Goal: Task Accomplishment & Management: Use online tool/utility

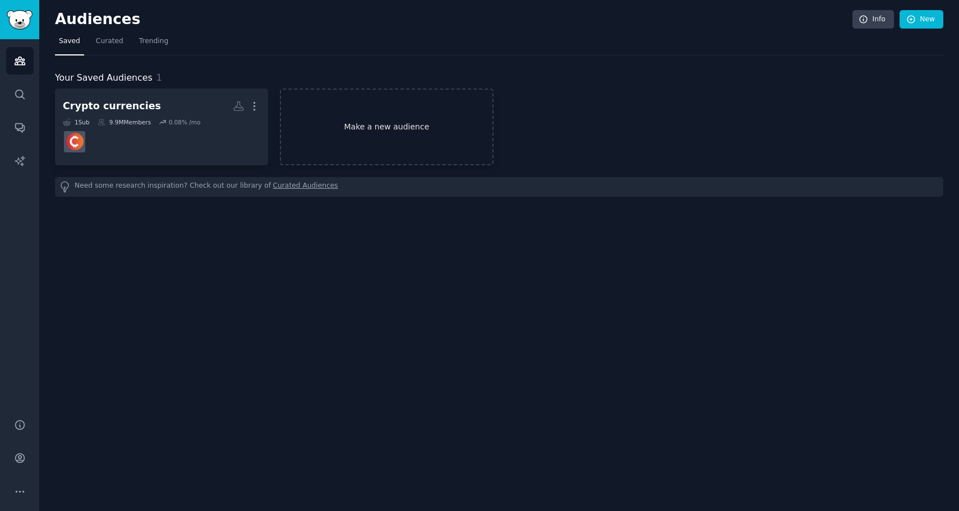
click at [357, 130] on link "Make a new audience" at bounding box center [386, 127] width 213 height 77
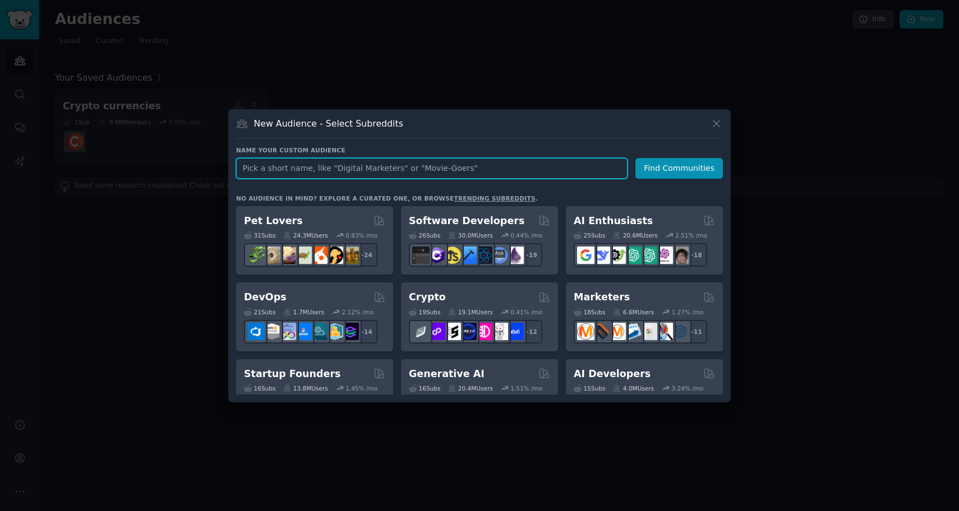
click at [381, 168] on input "text" at bounding box center [431, 168] width 391 height 21
type input "blockchain"
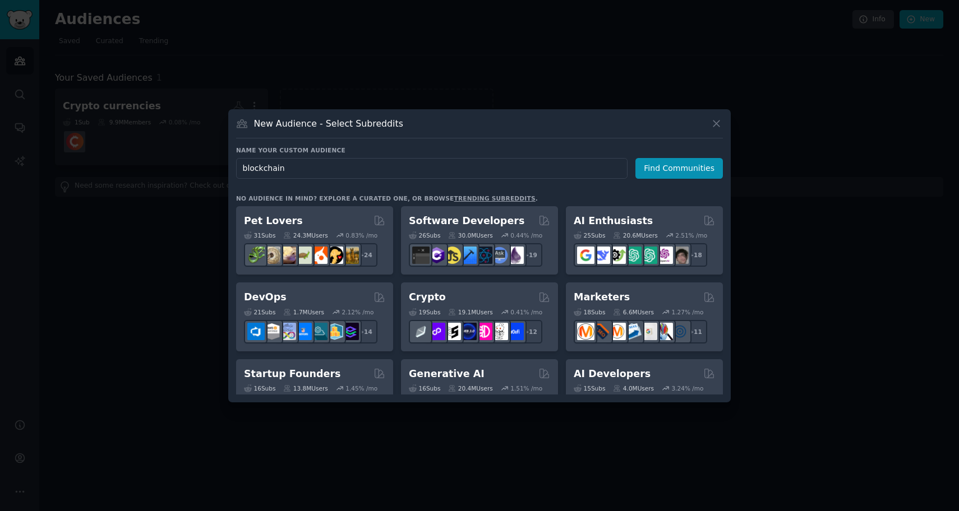
click at [669, 157] on div "Name your custom audience Audience Name blockchain Find Communities" at bounding box center [479, 162] width 487 height 33
click at [661, 170] on button "Find Communities" at bounding box center [678, 168] width 87 height 21
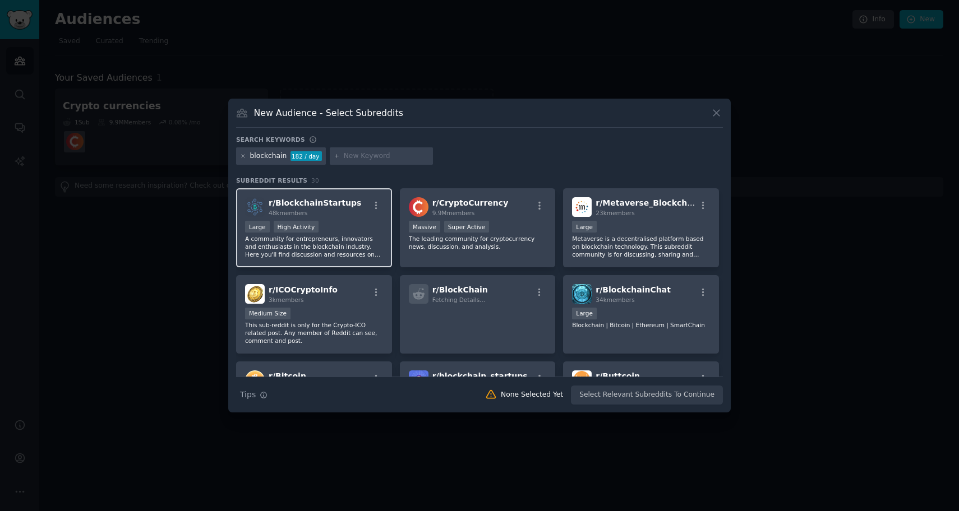
click at [313, 202] on span "r/ BlockchainStartups" at bounding box center [315, 202] width 93 height 9
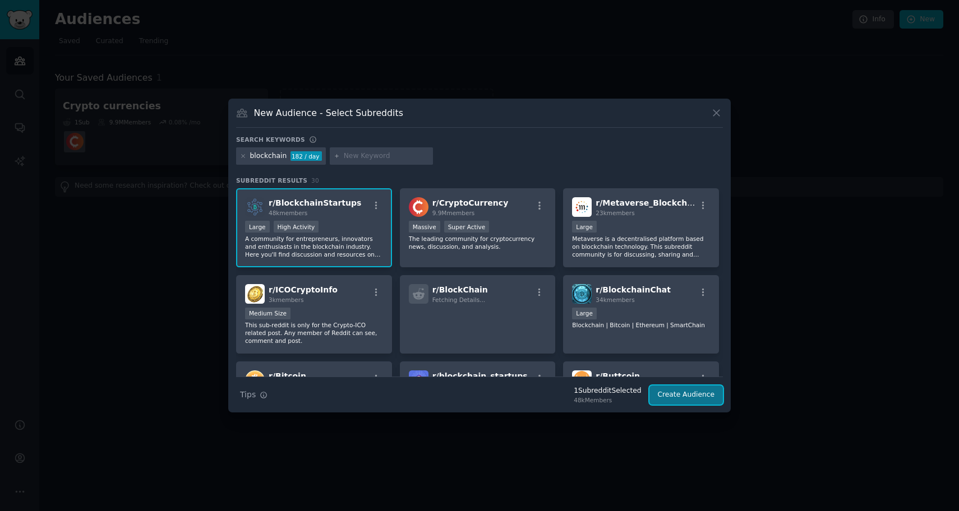
click at [695, 398] on button "Create Audience" at bounding box center [686, 395] width 74 height 19
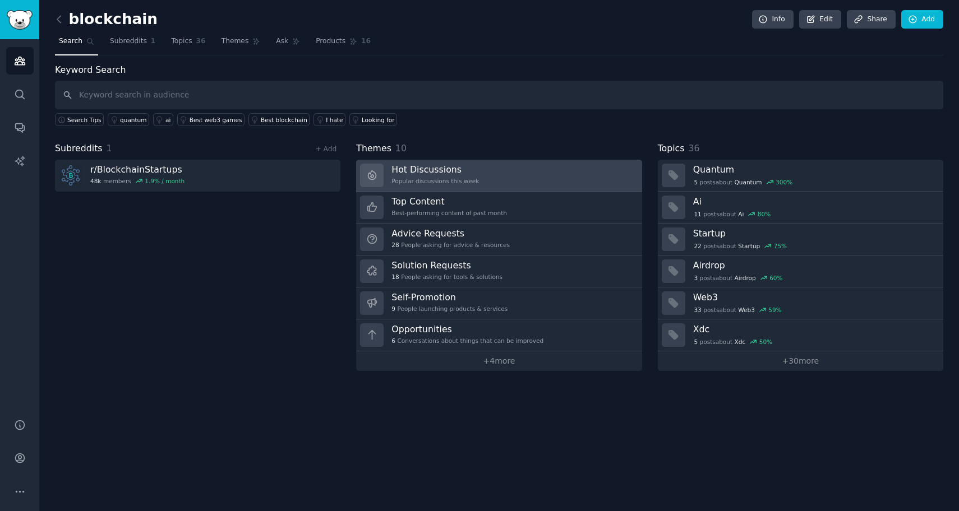
click at [490, 175] on link "Hot Discussions Popular discussions this week" at bounding box center [498, 176] width 285 height 32
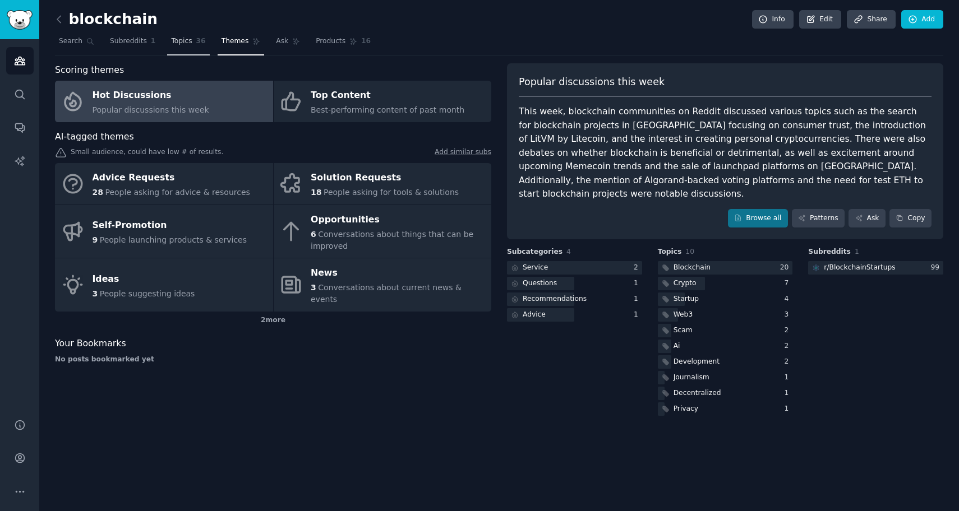
click at [183, 50] on link "Topics 36" at bounding box center [188, 44] width 42 height 23
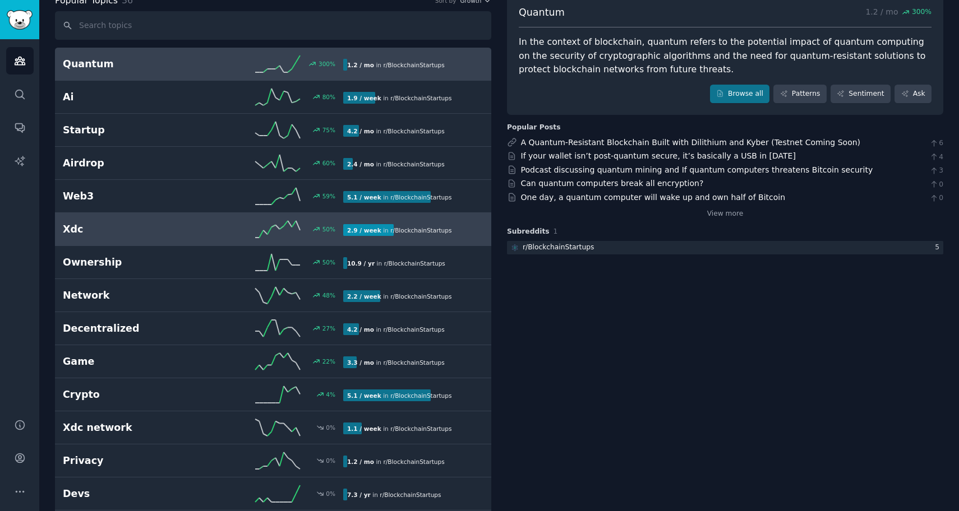
scroll to position [77, 0]
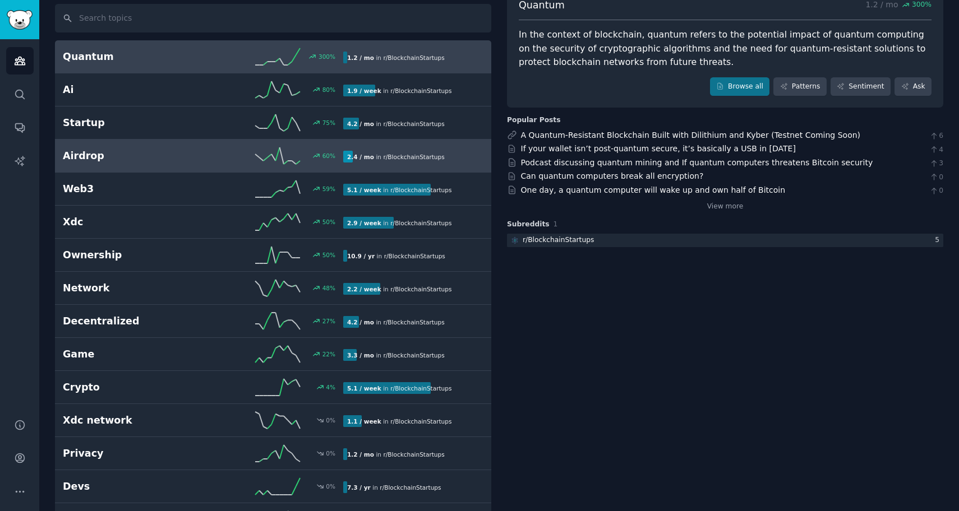
click at [90, 162] on h2 "Airdrop" at bounding box center [133, 156] width 140 height 14
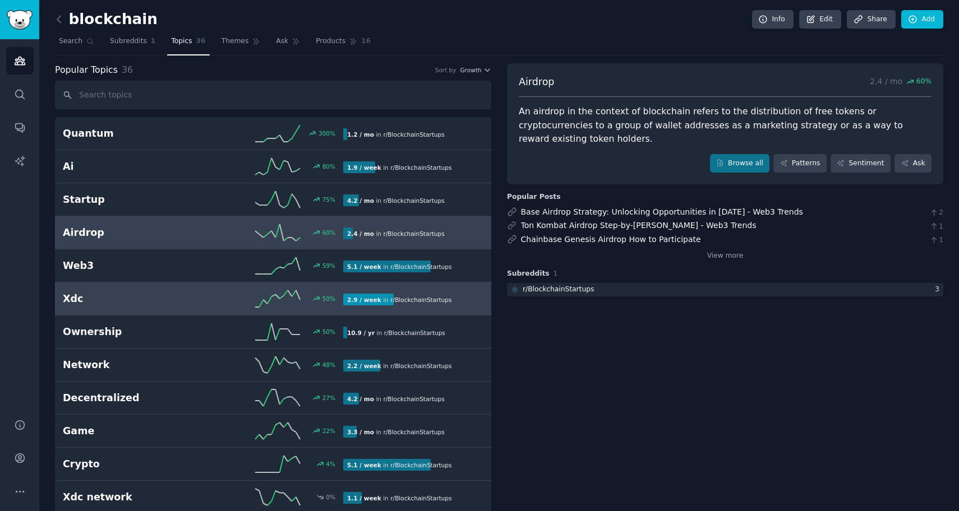
click at [139, 298] on h2 "Xdc" at bounding box center [133, 299] width 140 height 14
